Goal: Task Accomplishment & Management: Complete application form

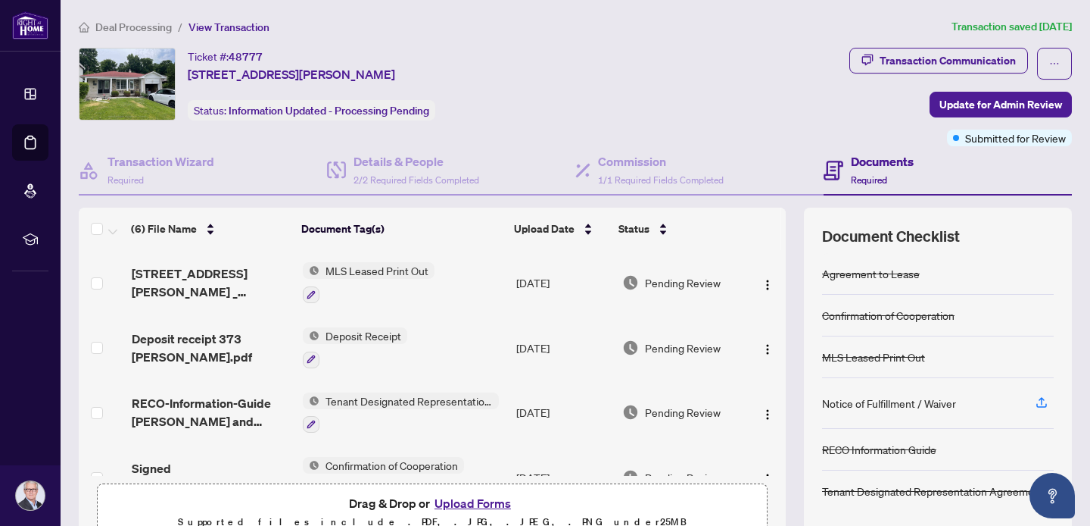
click at [117, 95] on img at bounding box center [127, 83] width 95 height 71
click at [142, 168] on h4 "Transaction Wizard" at bounding box center [161, 161] width 107 height 18
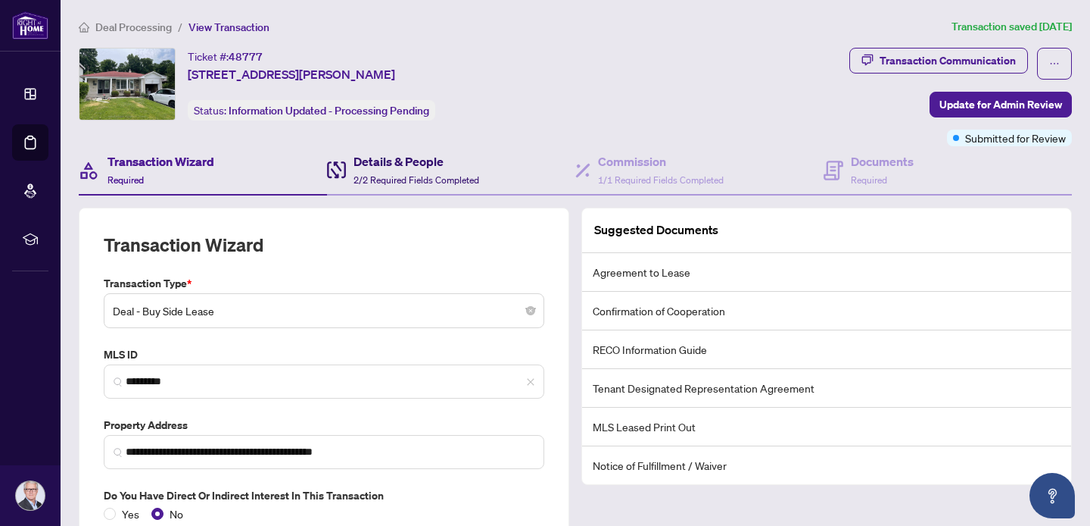
click at [383, 162] on h4 "Details & People" at bounding box center [417, 161] width 126 height 18
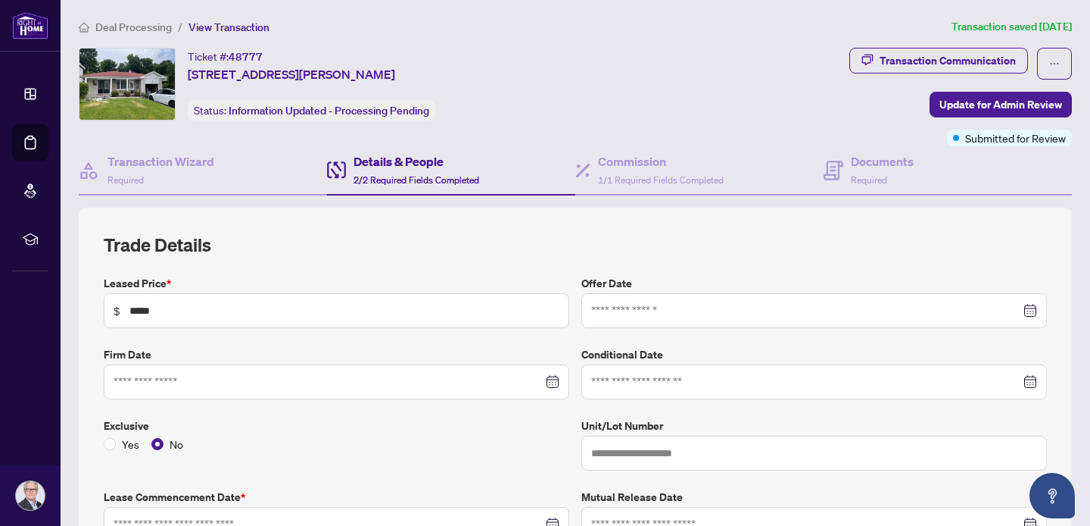
type input "**********"
click at [643, 164] on h4 "Commission" at bounding box center [661, 161] width 126 height 18
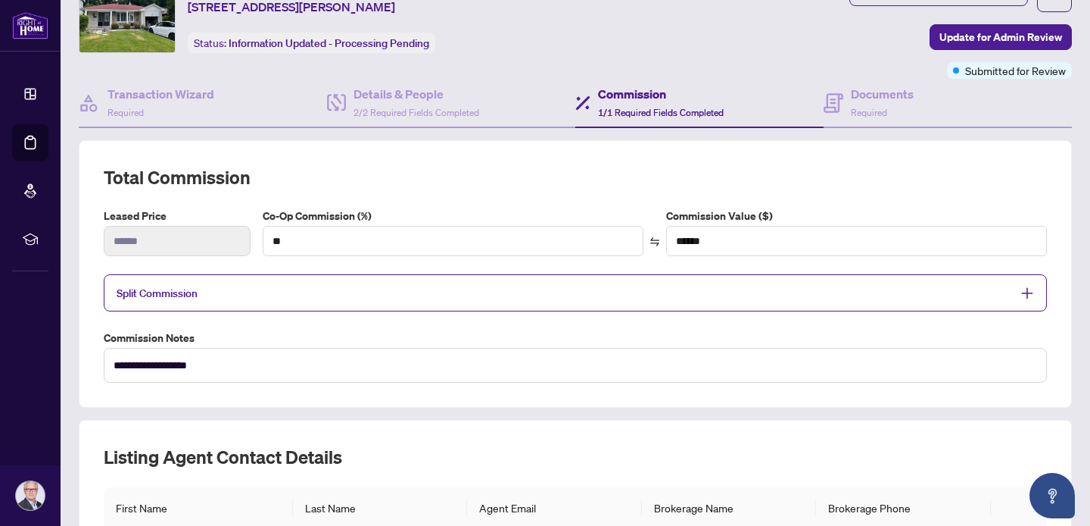
scroll to position [34, 0]
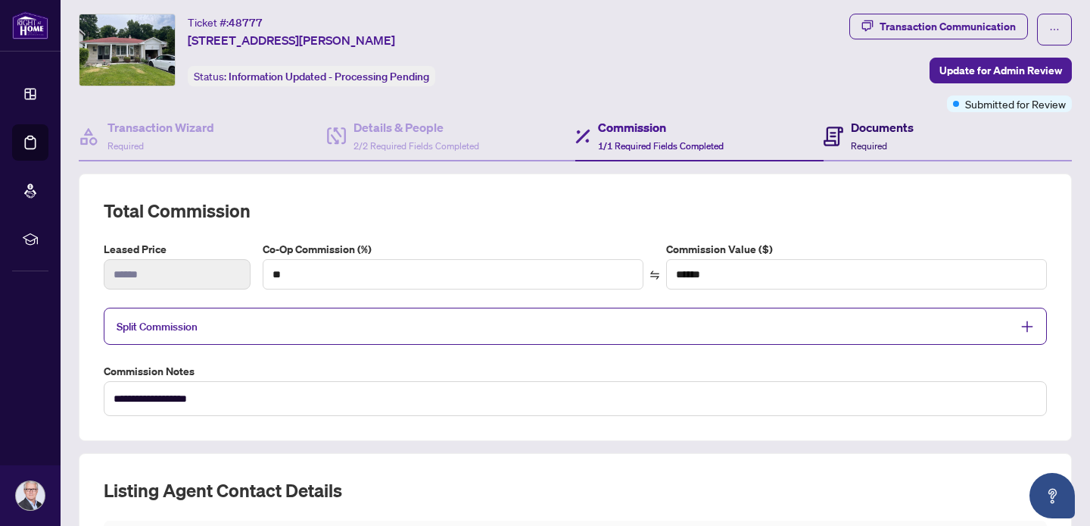
click at [878, 120] on h4 "Documents" at bounding box center [882, 127] width 63 height 18
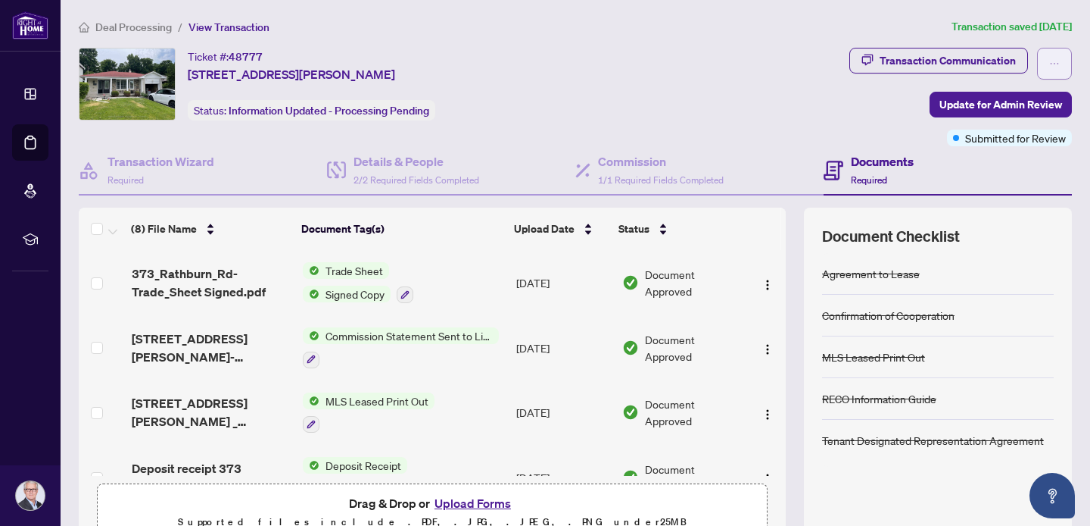
click at [1057, 60] on icon "ellipsis" at bounding box center [1055, 63] width 11 height 11
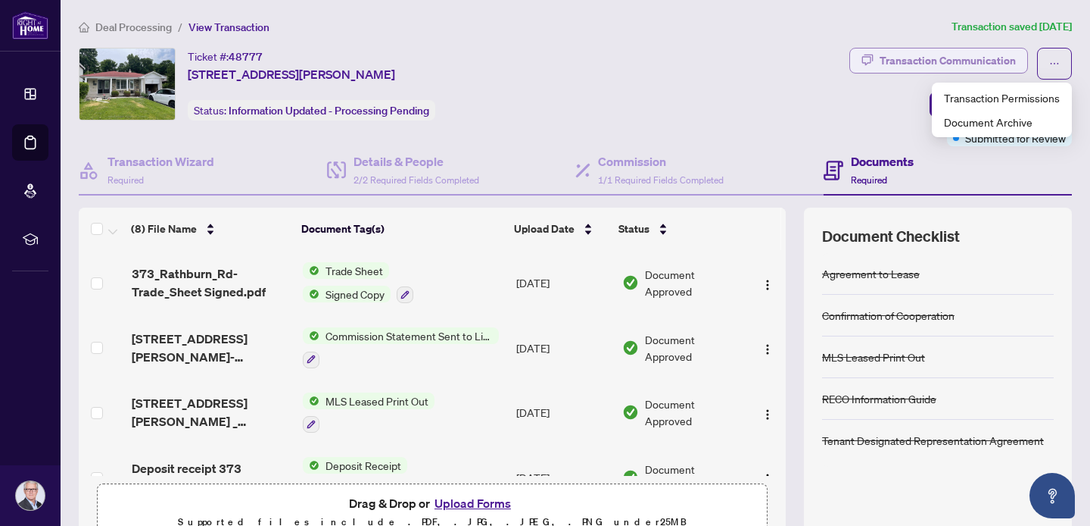
click at [944, 61] on div "Transaction Communication" at bounding box center [948, 60] width 136 height 24
type textarea "**********"
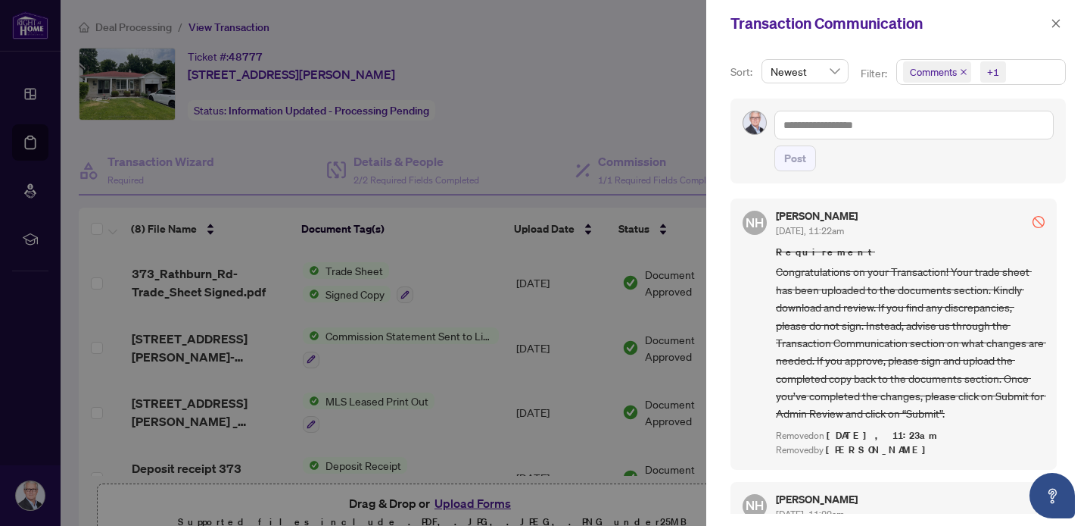
click at [550, 128] on div at bounding box center [545, 263] width 1090 height 526
click at [1056, 26] on icon "close" at bounding box center [1056, 23] width 11 height 11
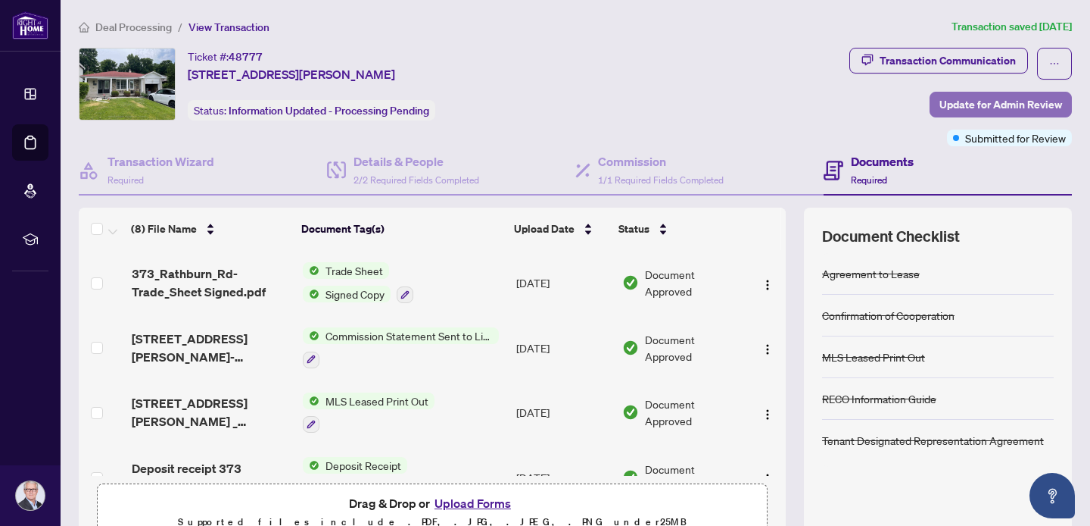
click at [956, 99] on span "Update for Admin Review" at bounding box center [1001, 104] width 123 height 24
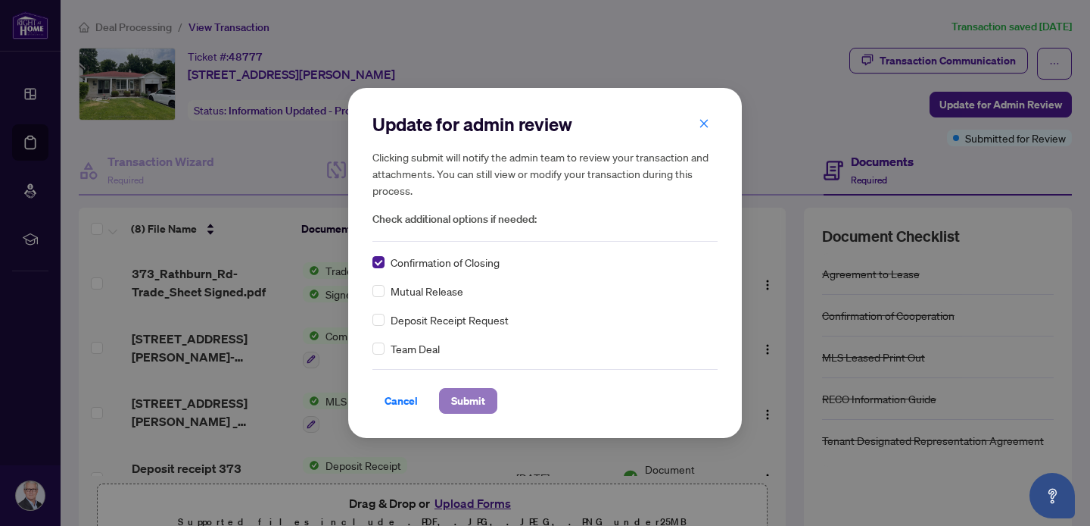
click at [462, 404] on span "Submit" at bounding box center [468, 400] width 34 height 24
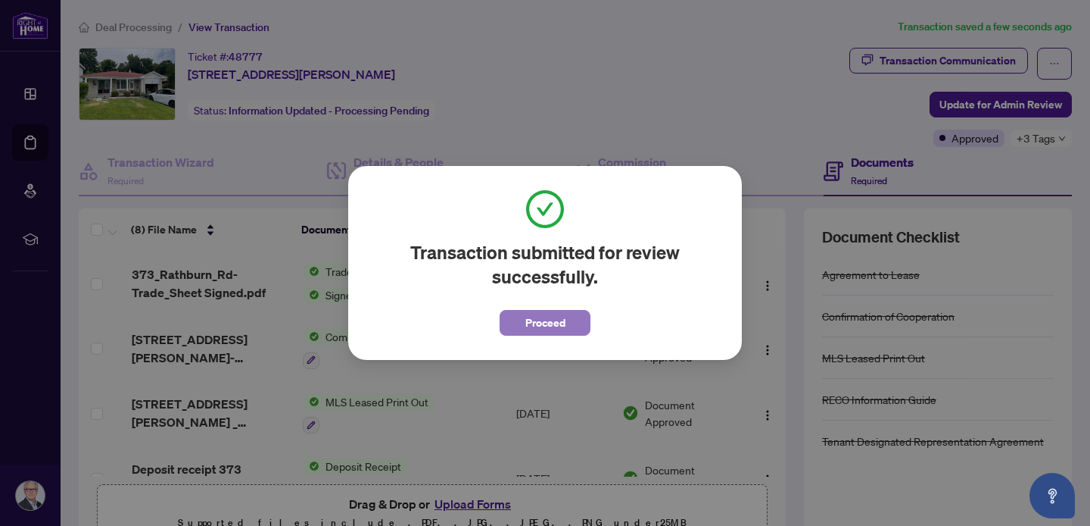
click at [547, 325] on span "Proceed" at bounding box center [546, 322] width 40 height 24
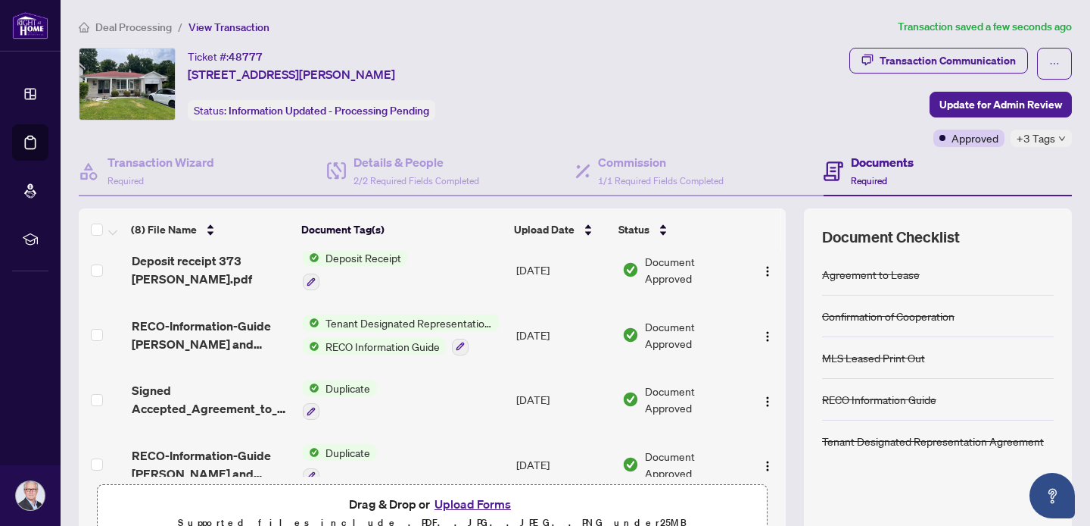
scroll to position [294, 0]
